Goal: Information Seeking & Learning: Learn about a topic

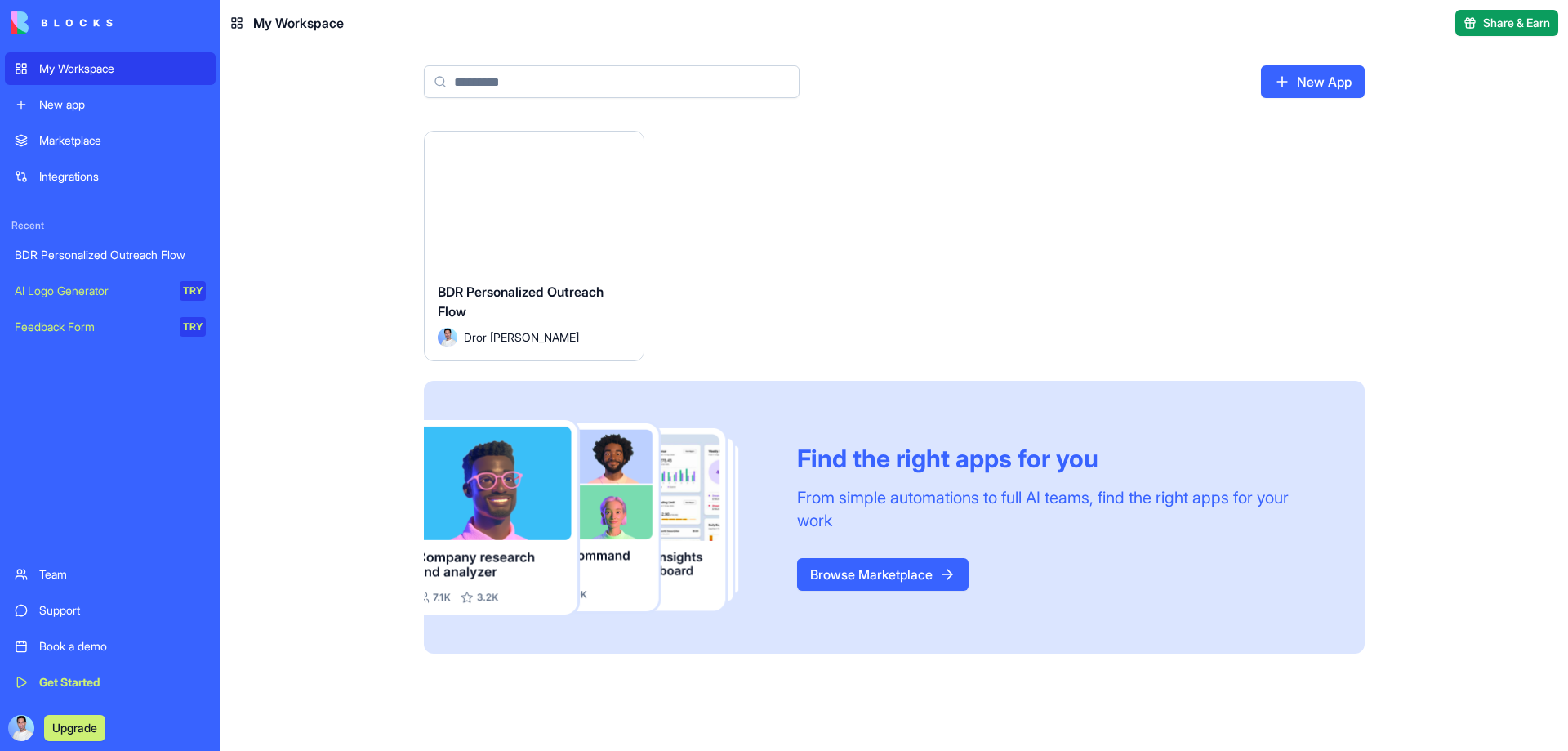
click at [115, 142] on div "Marketplace" at bounding box center [122, 140] width 166 height 16
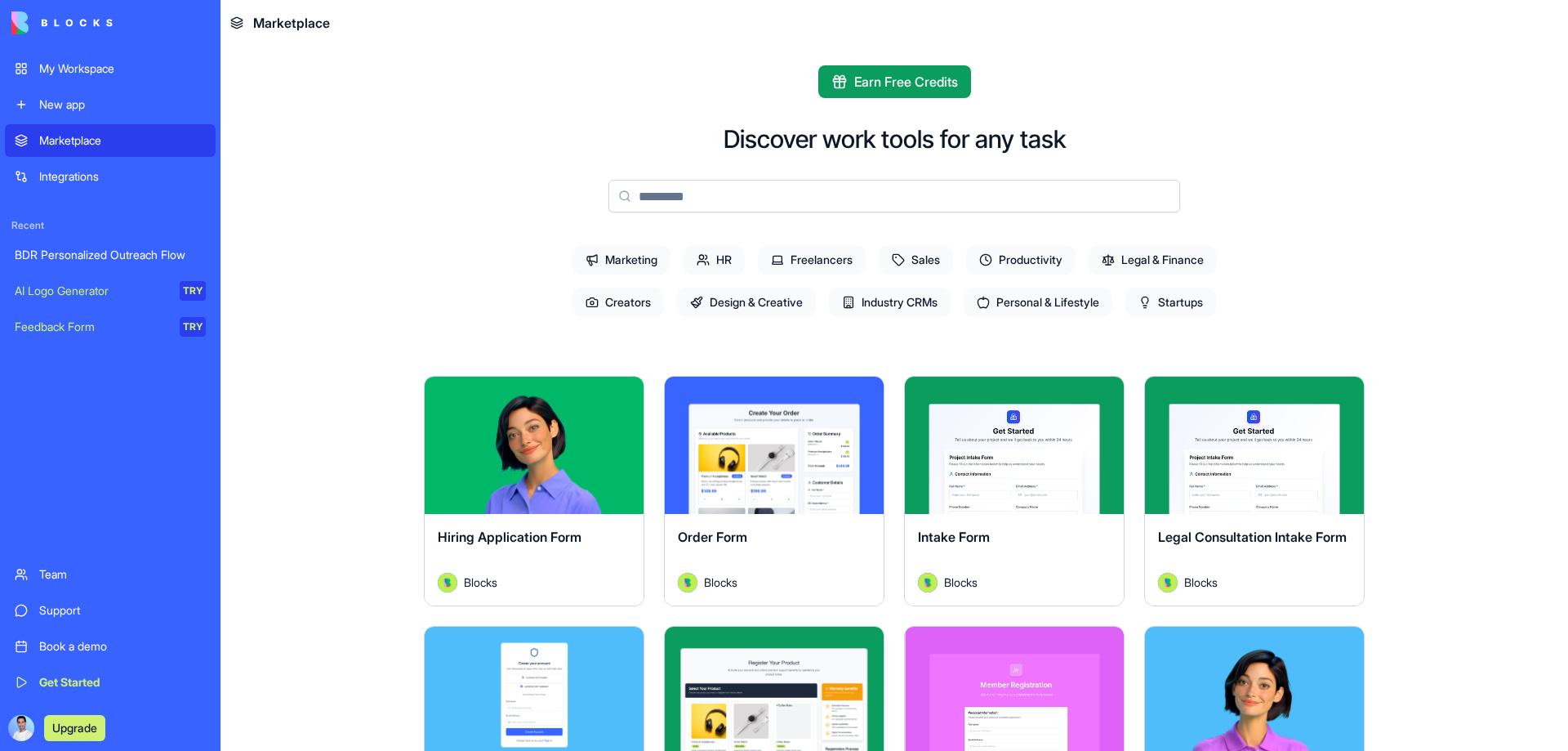
click at [921, 258] on span "Sales" at bounding box center [916, 260] width 74 height 29
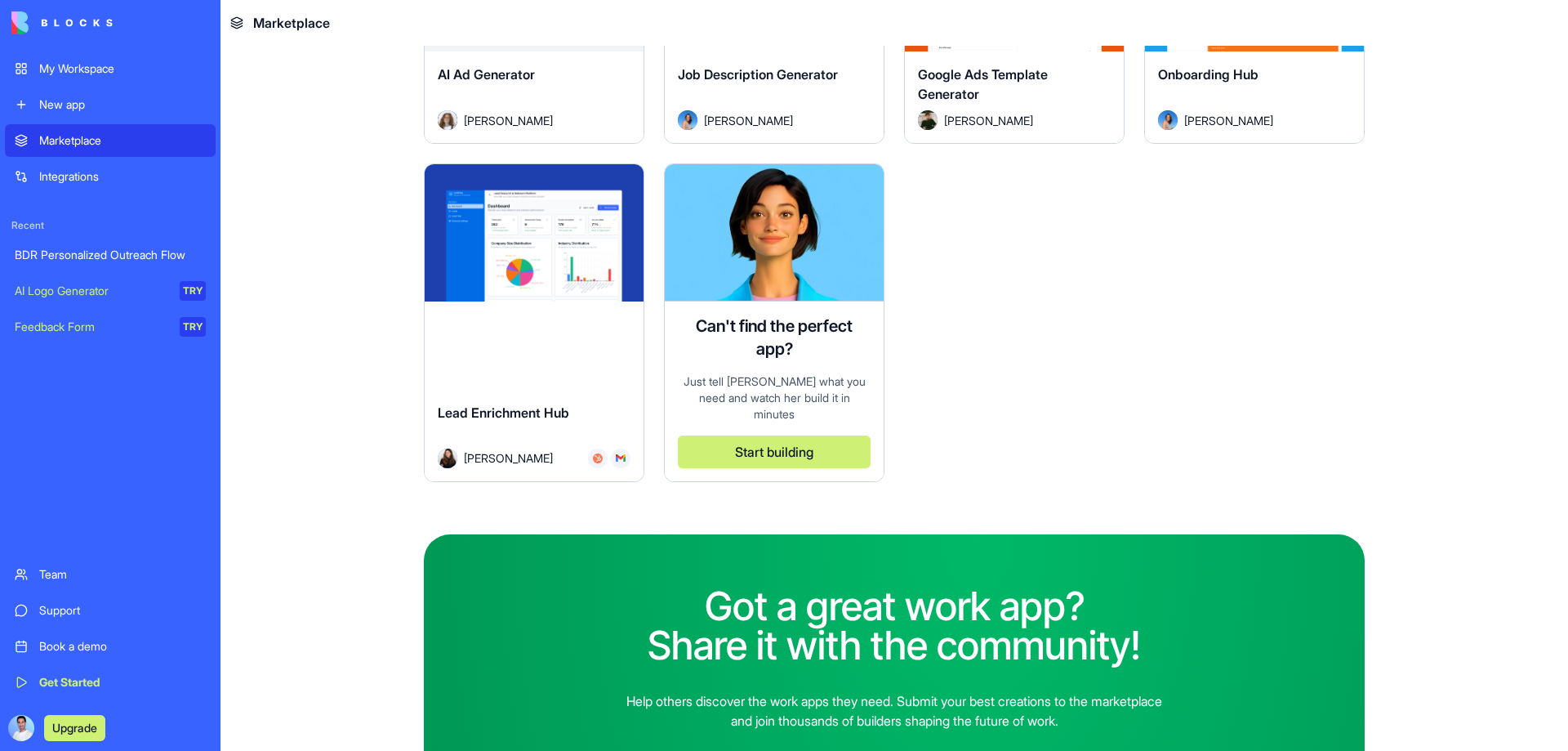
scroll to position [1226, 0]
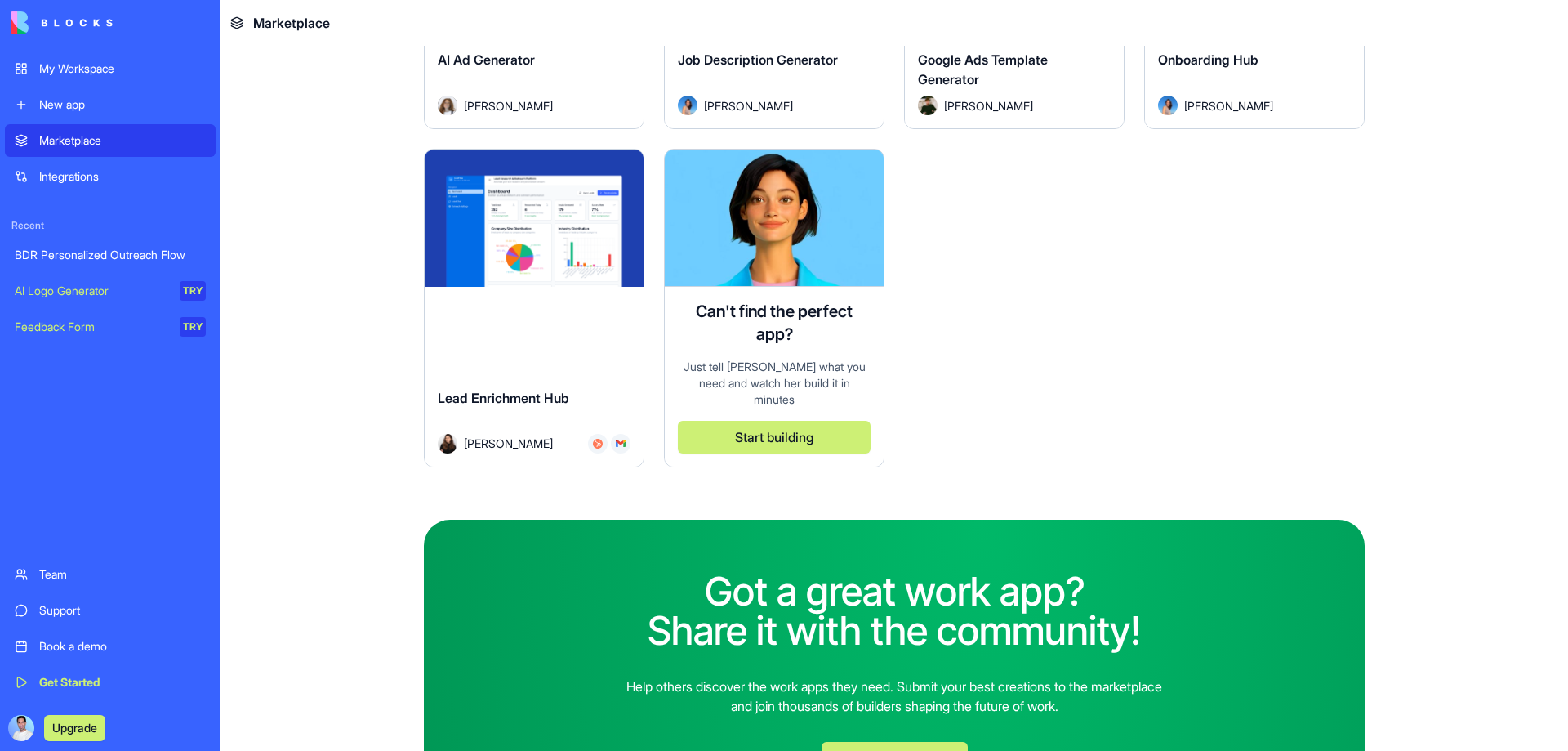
click at [582, 254] on div "Explore" at bounding box center [534, 218] width 219 height 137
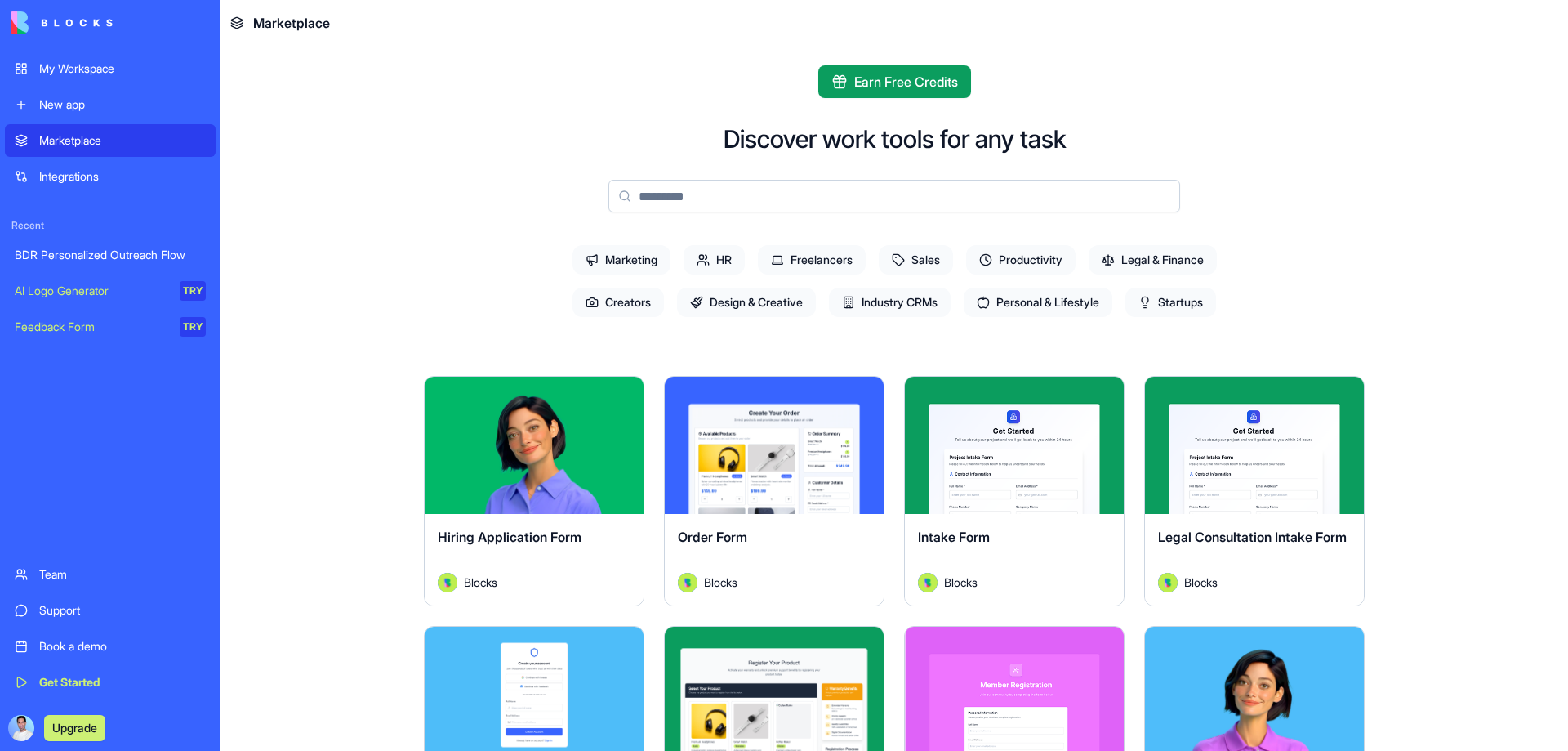
click at [913, 269] on span "Sales" at bounding box center [916, 260] width 74 height 29
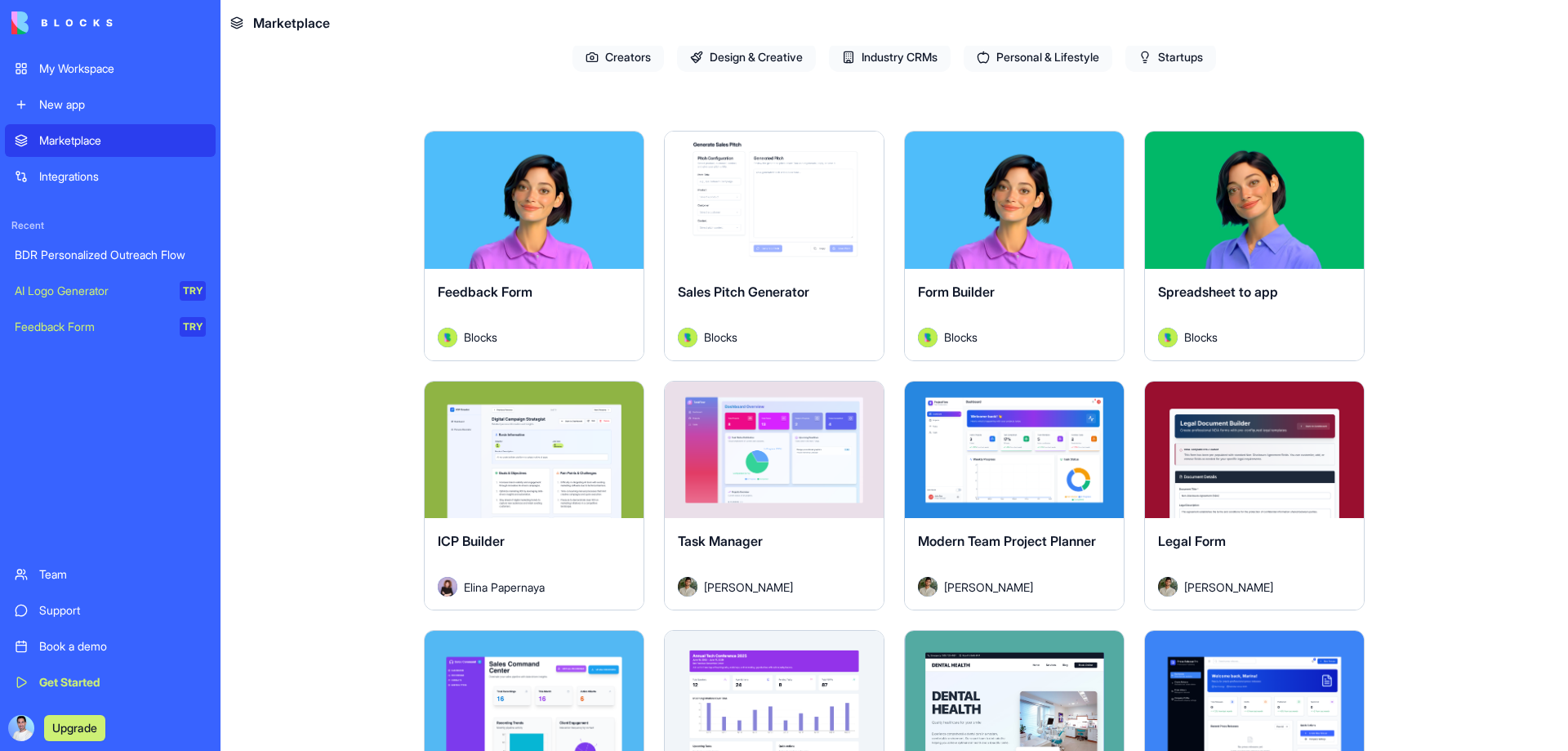
scroll to position [326, 0]
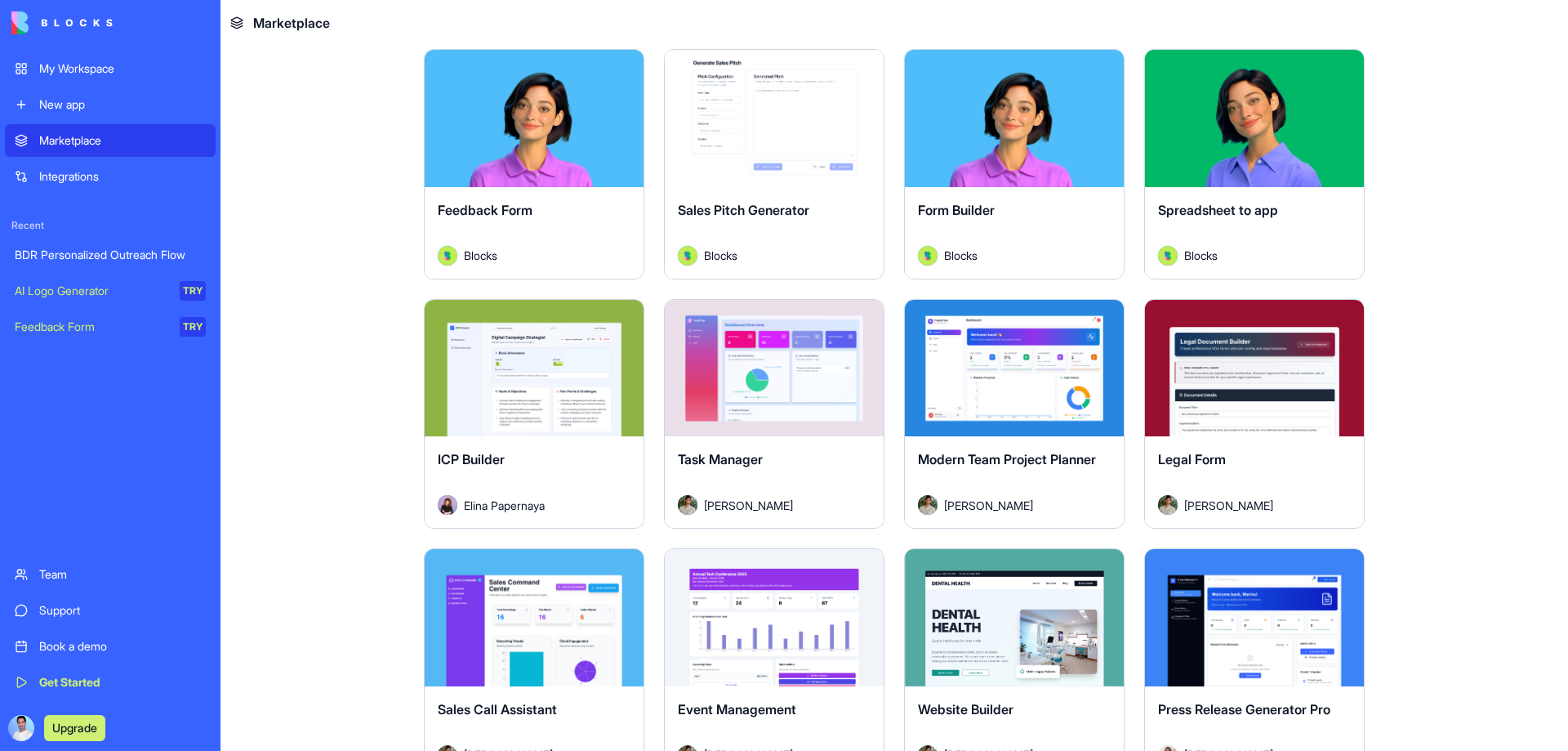
click at [581, 385] on div "Explore" at bounding box center [534, 368] width 219 height 137
